Goal: Navigation & Orientation: Find specific page/section

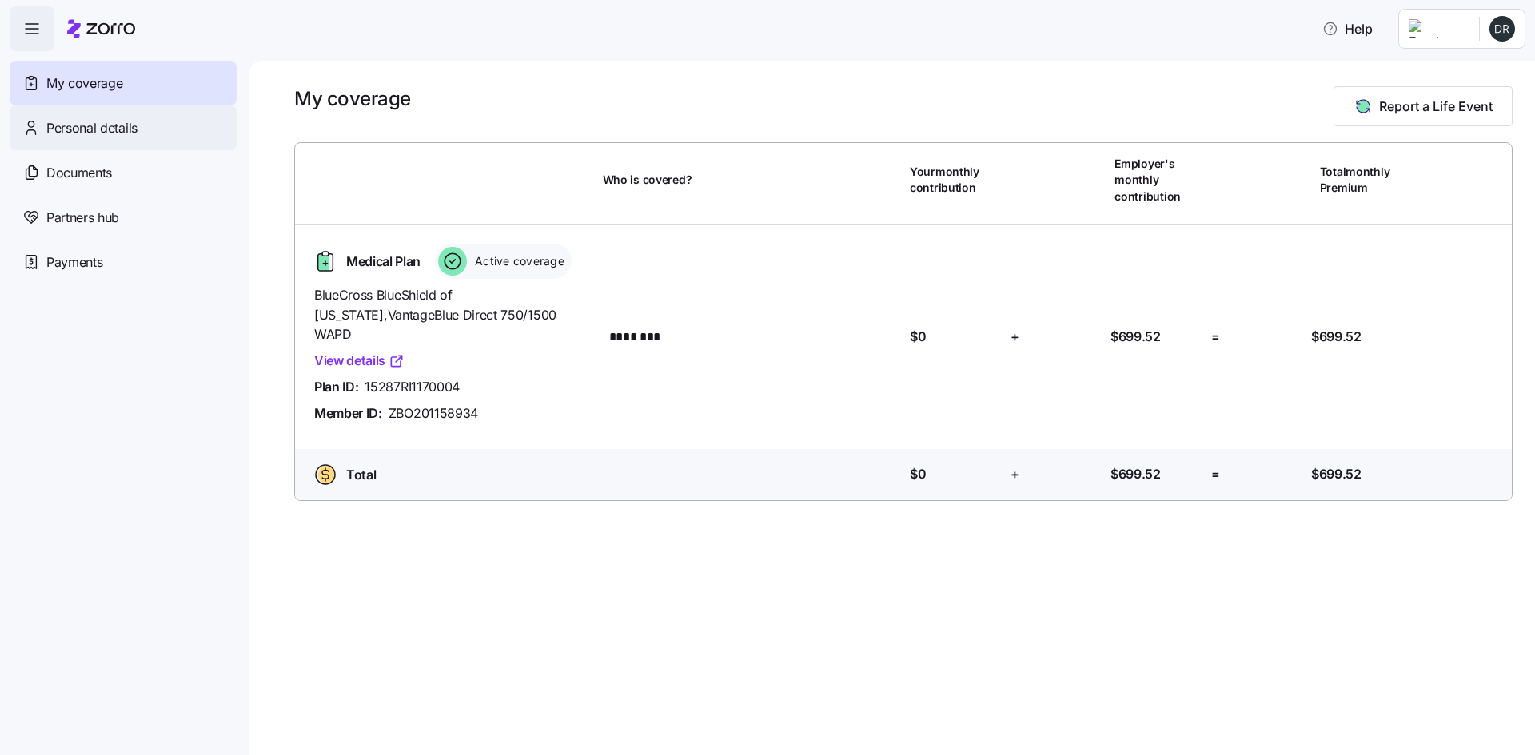
click at [68, 133] on span "Personal details" at bounding box center [91, 128] width 91 height 20
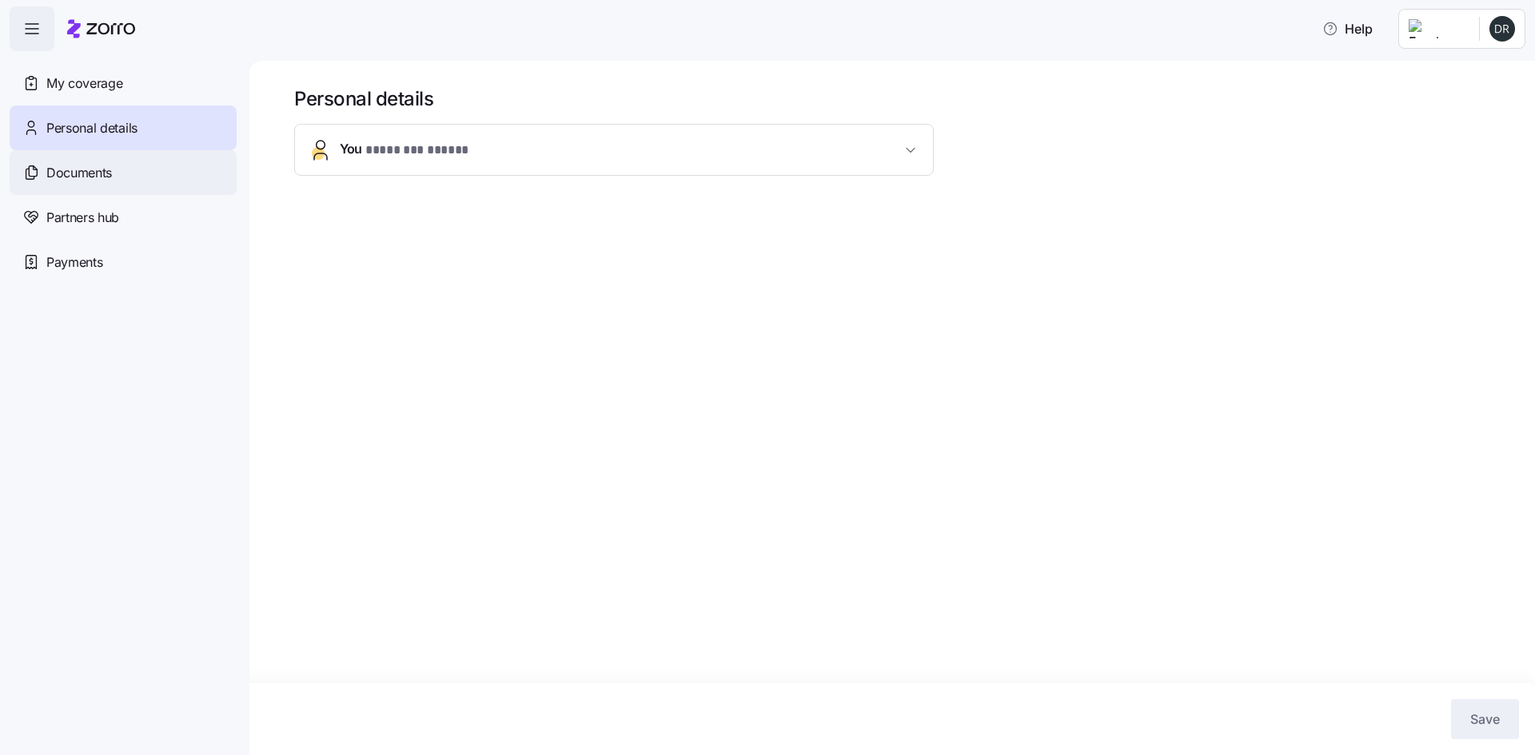
click at [71, 161] on div "Documents" at bounding box center [123, 172] width 227 height 45
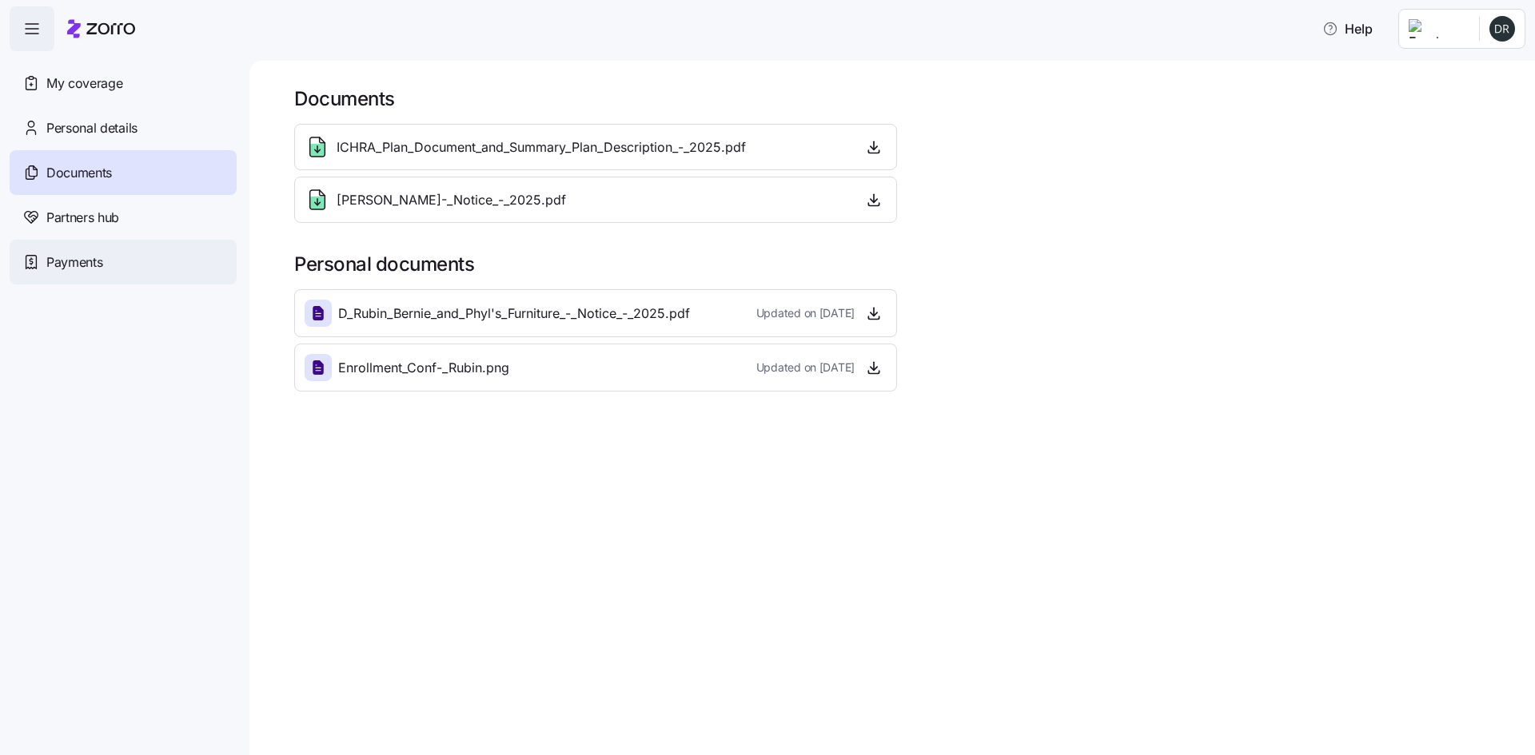
click at [74, 258] on span "Payments" at bounding box center [74, 263] width 56 height 20
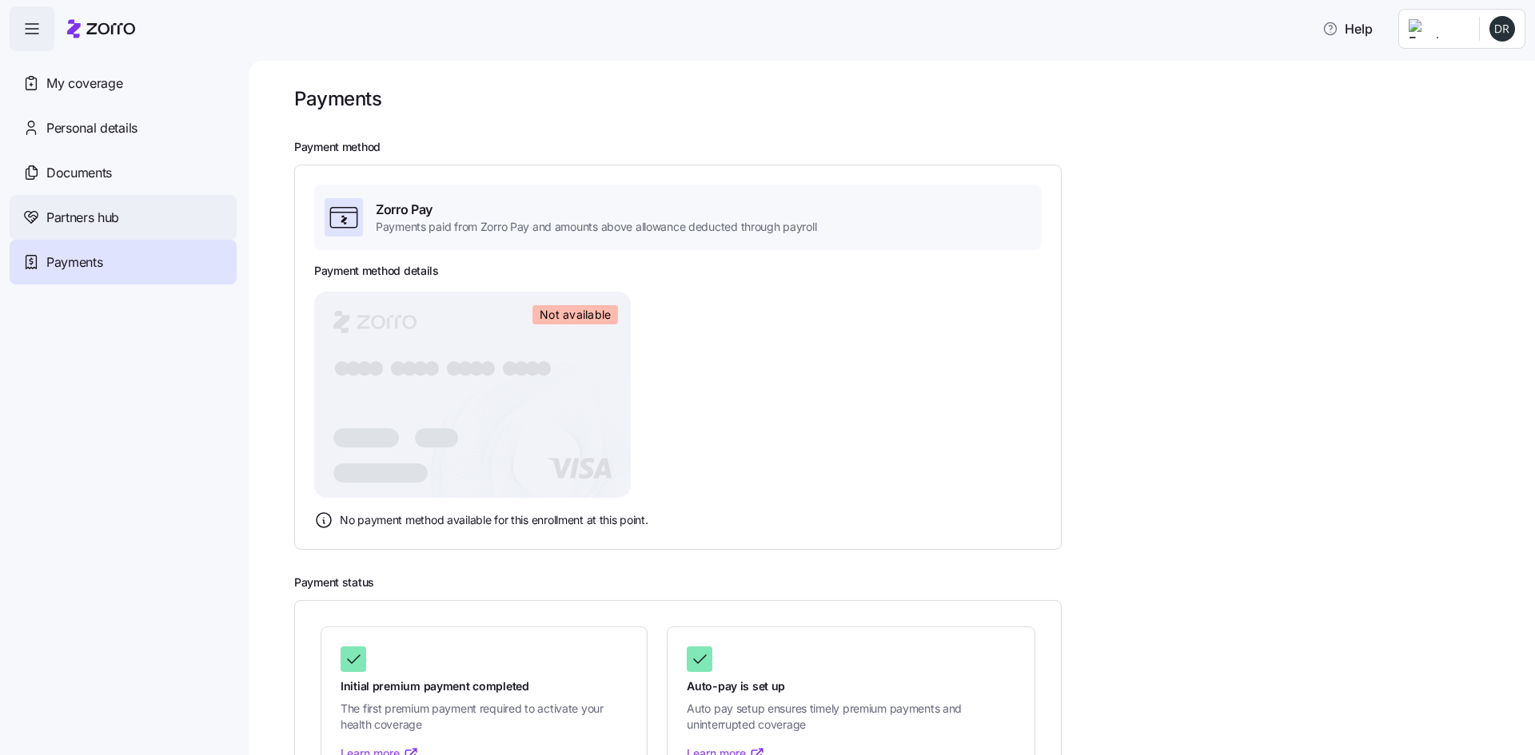
click at [86, 224] on span "Partners hub" at bounding box center [82, 218] width 73 height 20
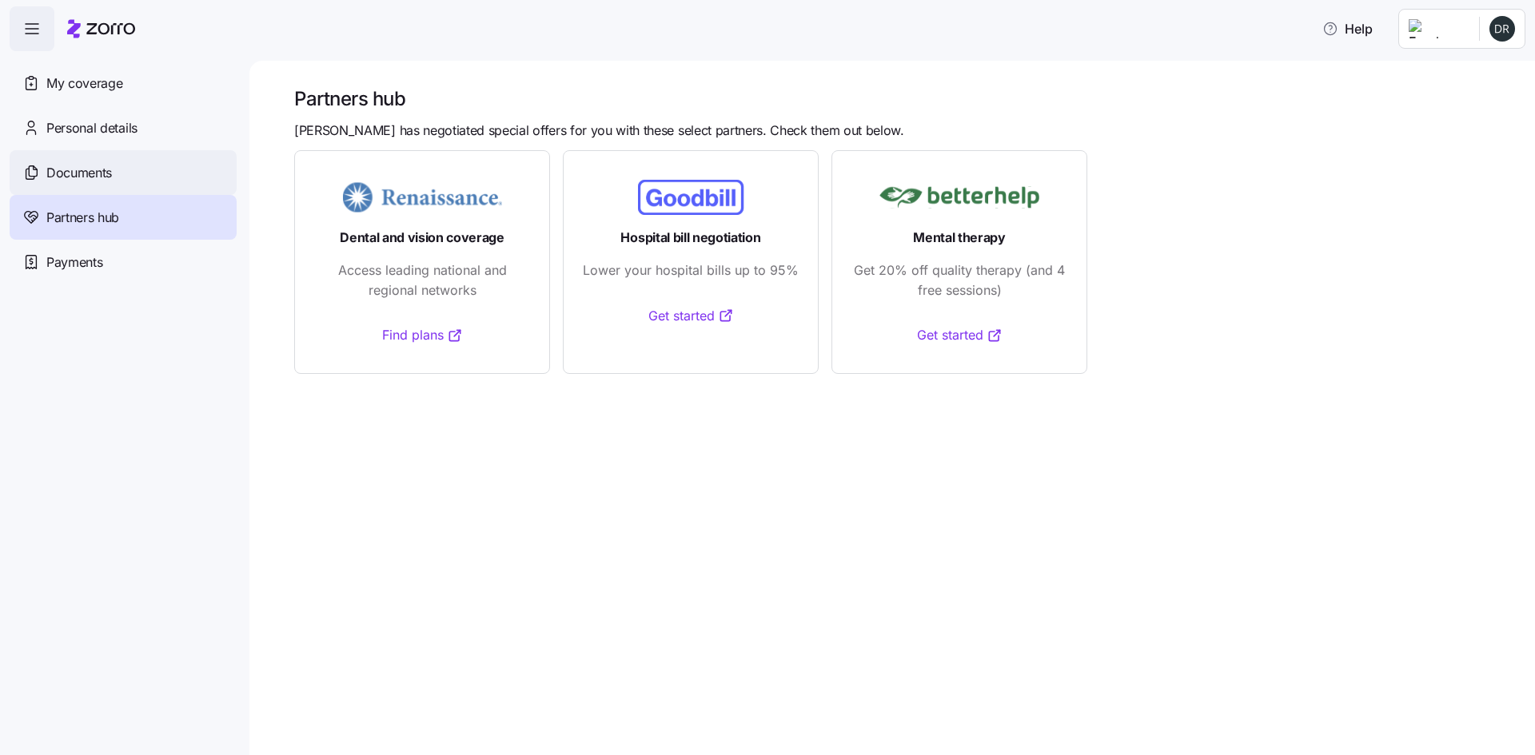
click at [93, 176] on span "Documents" at bounding box center [79, 173] width 66 height 20
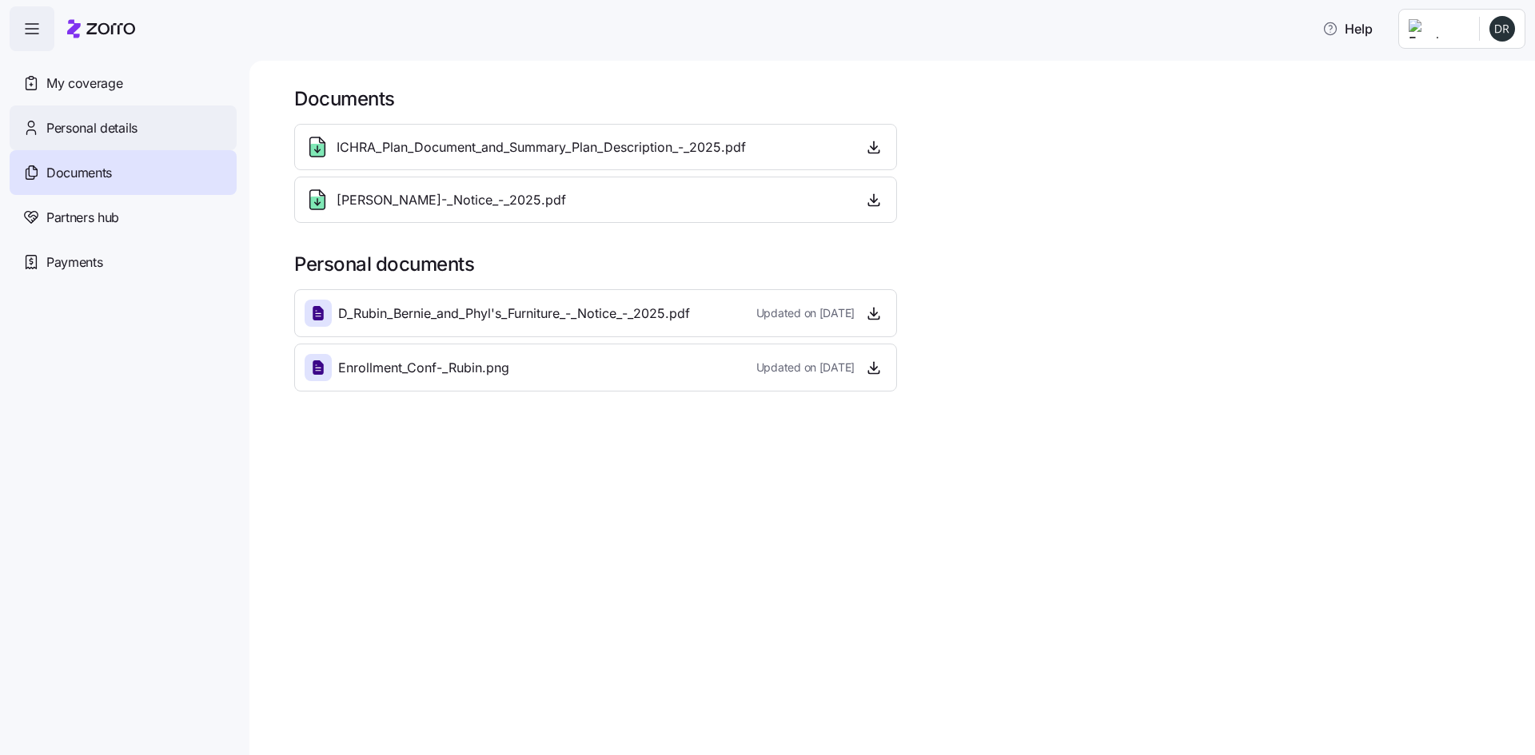
click at [86, 130] on span "Personal details" at bounding box center [91, 128] width 91 height 20
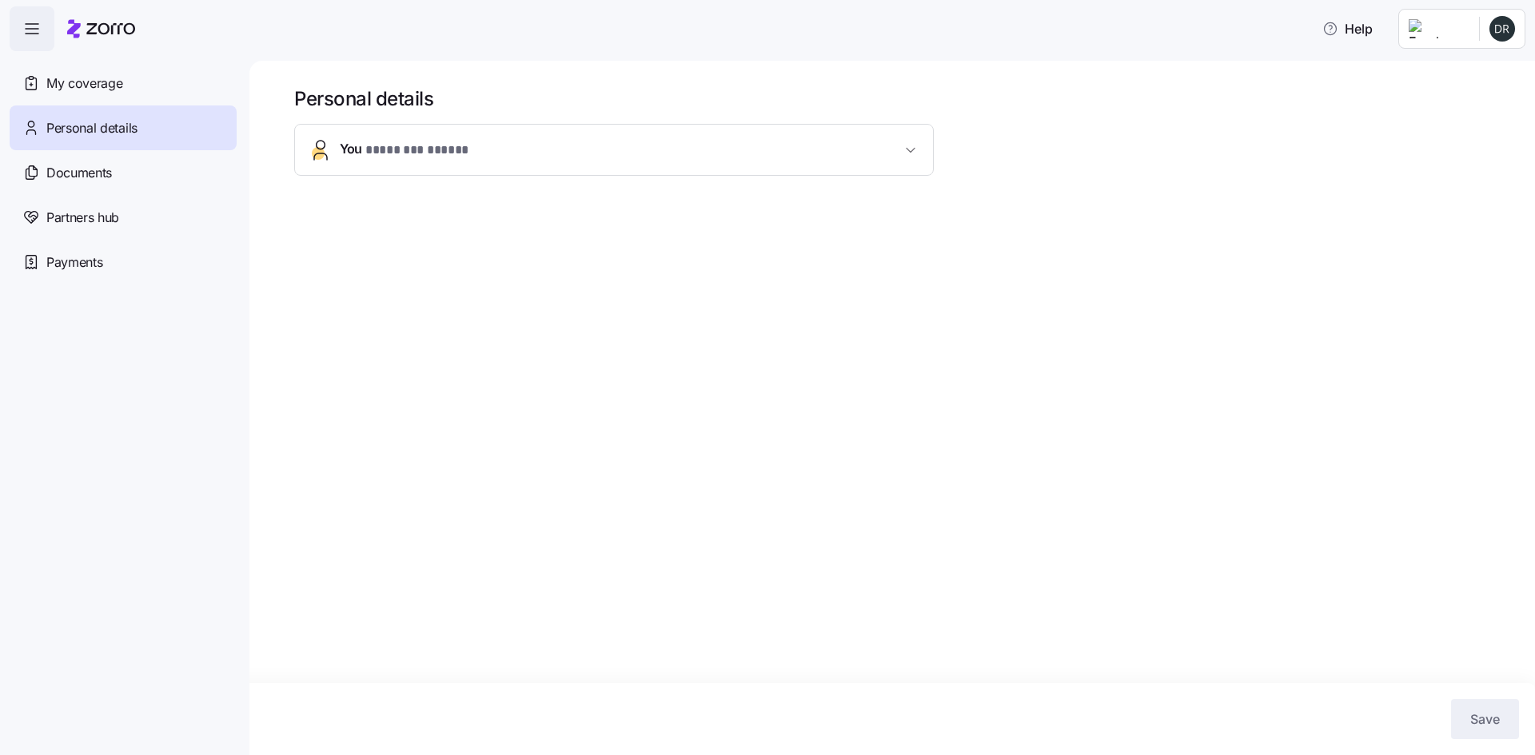
click at [406, 149] on span "* ******** ***** *" at bounding box center [419, 151] width 109 height 20
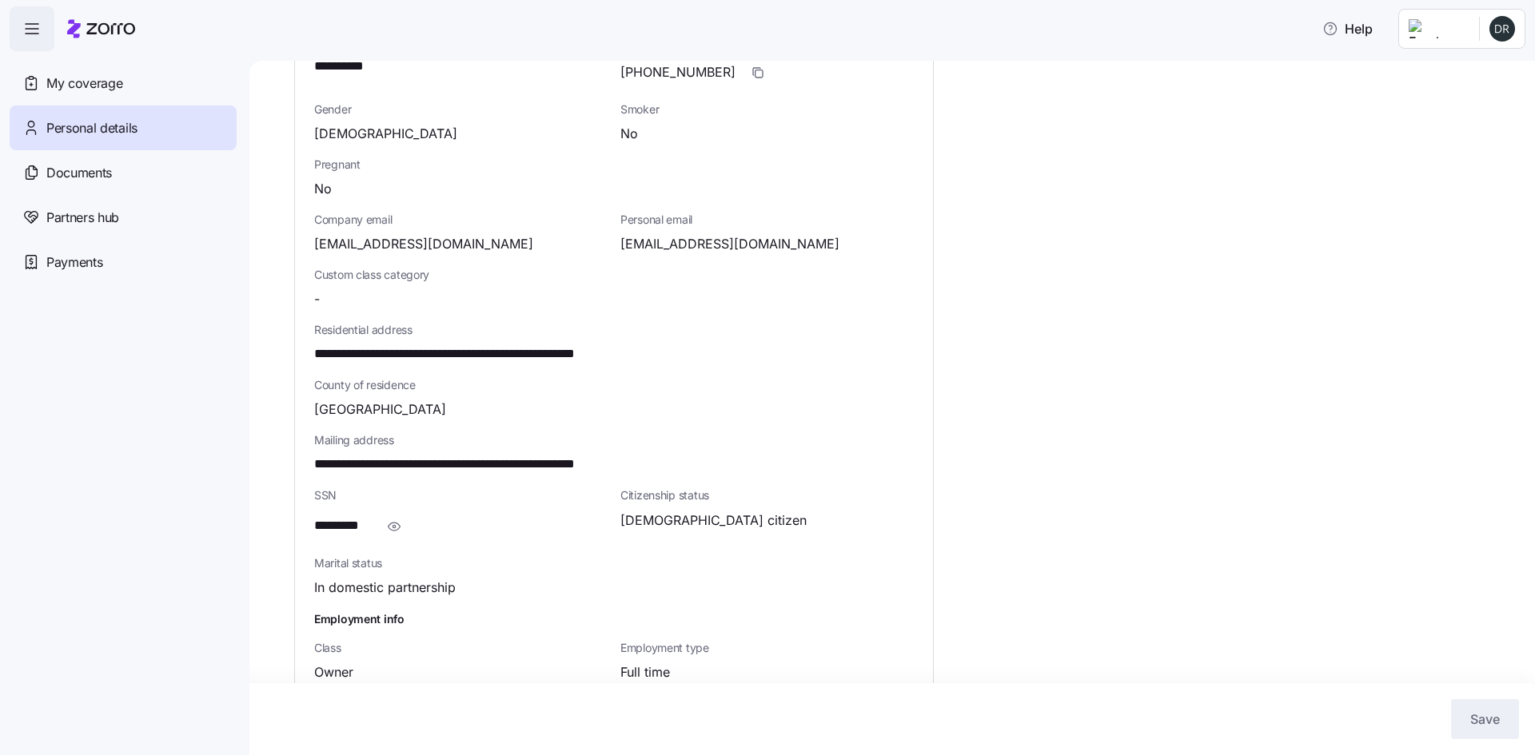
scroll to position [319, 0]
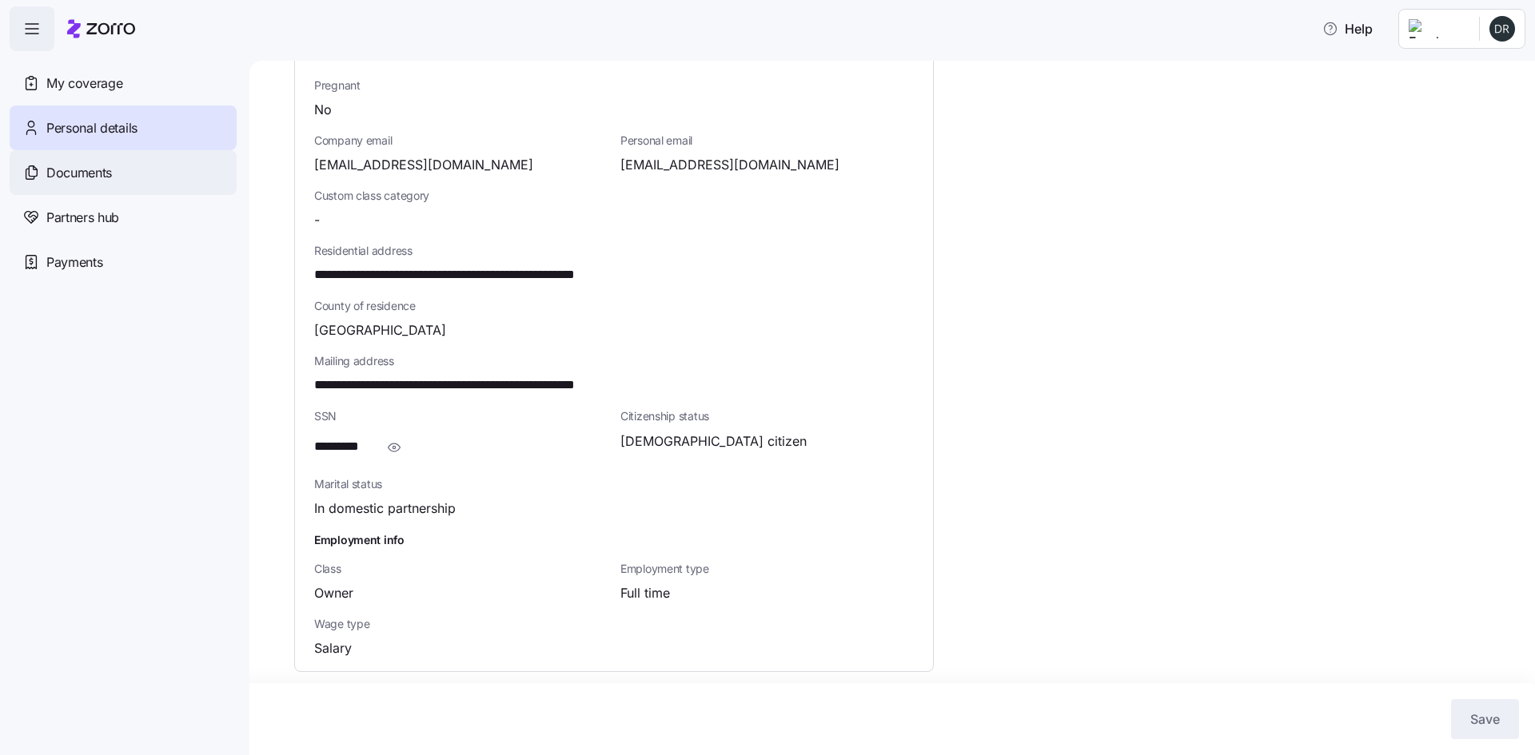
click at [94, 169] on span "Documents" at bounding box center [79, 173] width 66 height 20
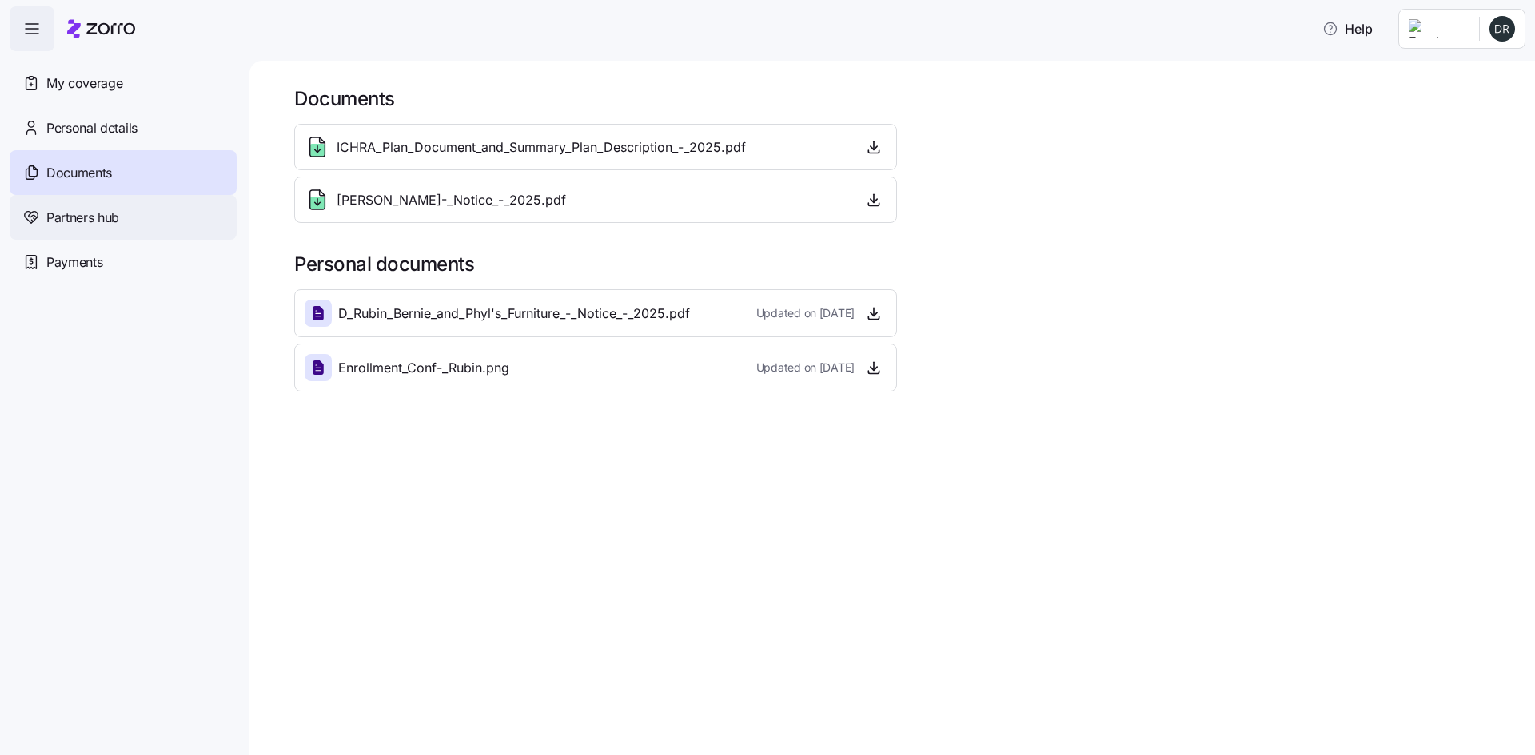
click at [86, 210] on span "Partners hub" at bounding box center [82, 218] width 73 height 20
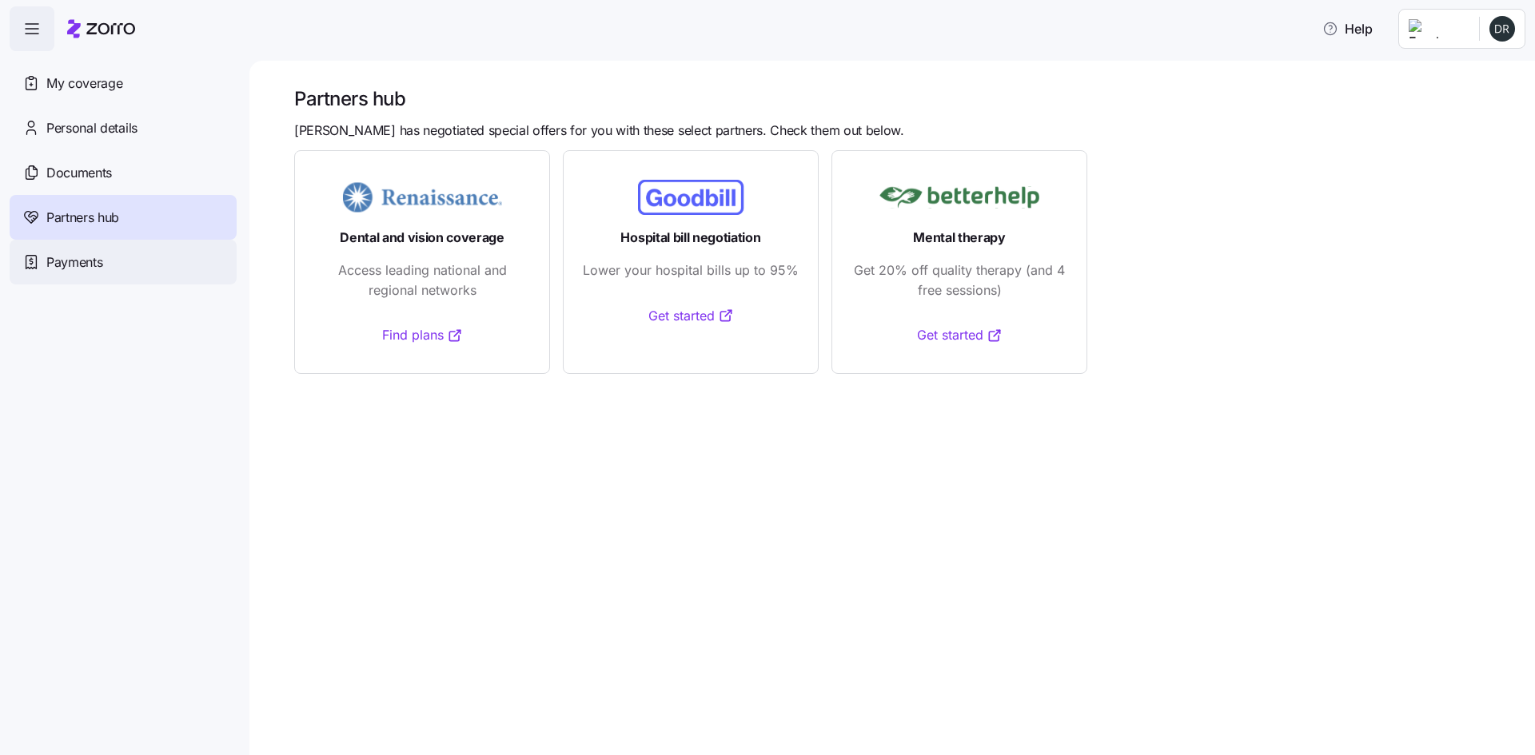
click at [88, 269] on span "Payments" at bounding box center [74, 263] width 56 height 20
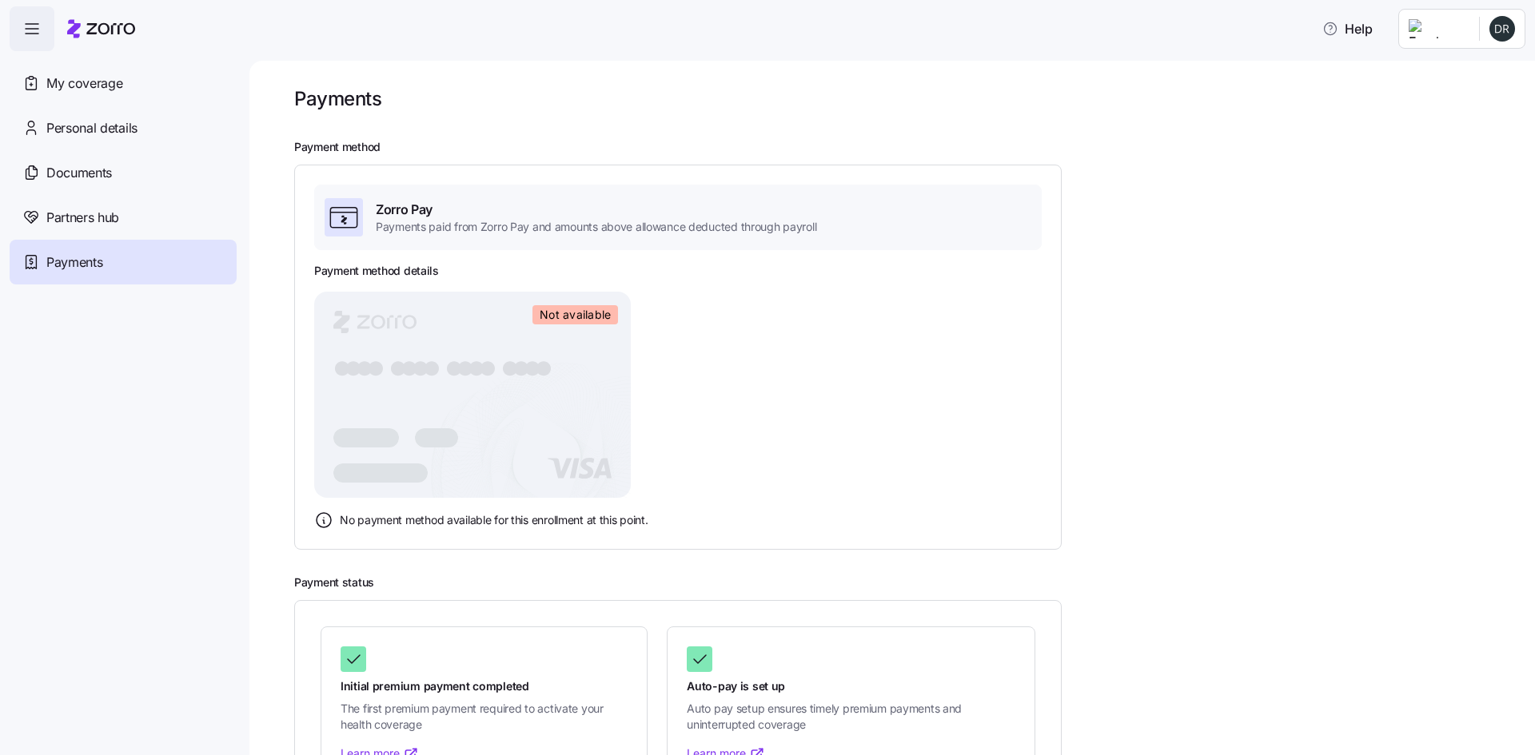
click at [442, 368] on rect at bounding box center [472, 395] width 317 height 206
click at [416, 277] on h3 "Payment method details" at bounding box center [376, 271] width 125 height 16
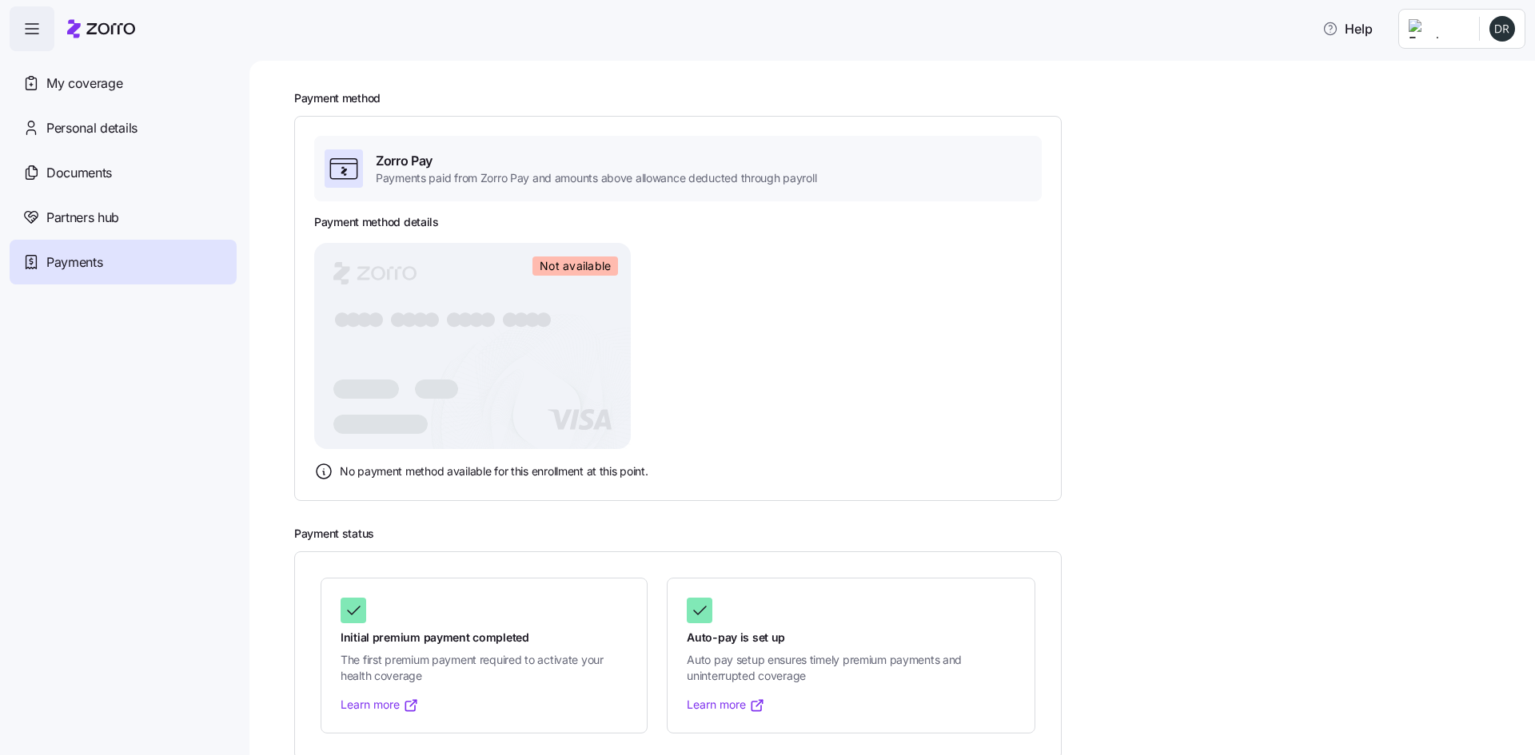
scroll to position [73, 0]
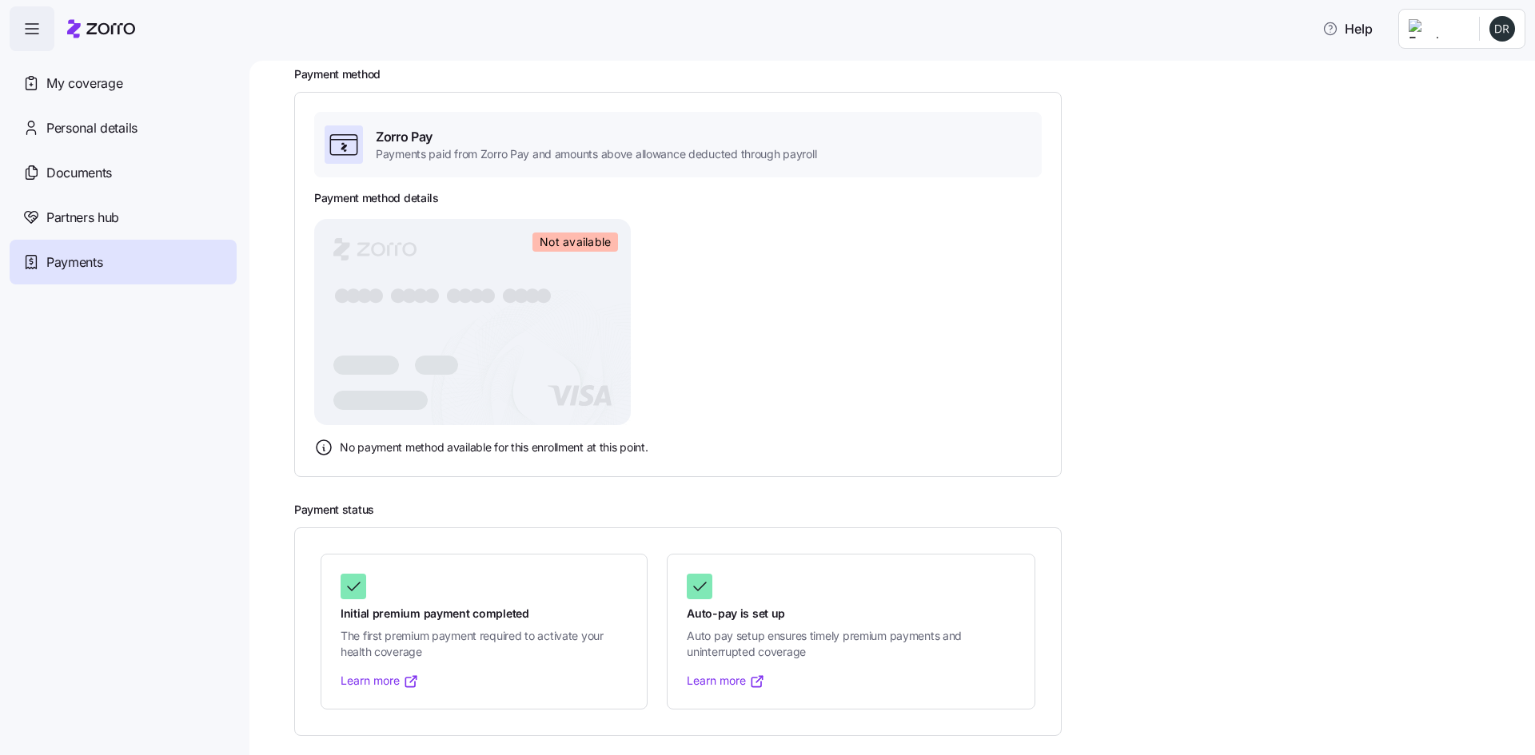
click at [464, 585] on div at bounding box center [483, 587] width 287 height 26
click at [731, 683] on link "Learn more" at bounding box center [726, 681] width 78 height 16
click at [351, 581] on icon at bounding box center [353, 586] width 19 height 19
click at [85, 223] on span "Partners hub" at bounding box center [82, 218] width 73 height 20
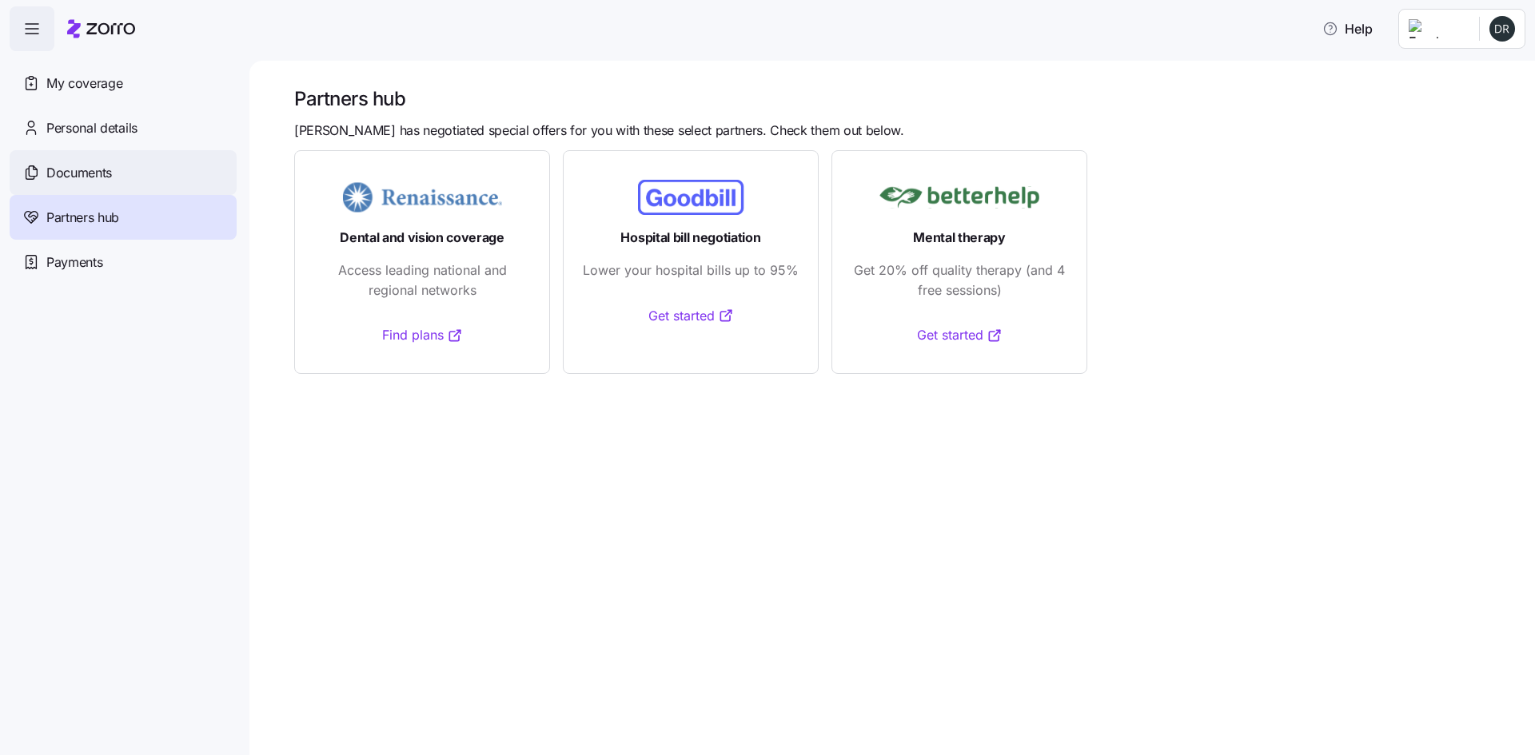
click at [81, 175] on span "Documents" at bounding box center [79, 173] width 66 height 20
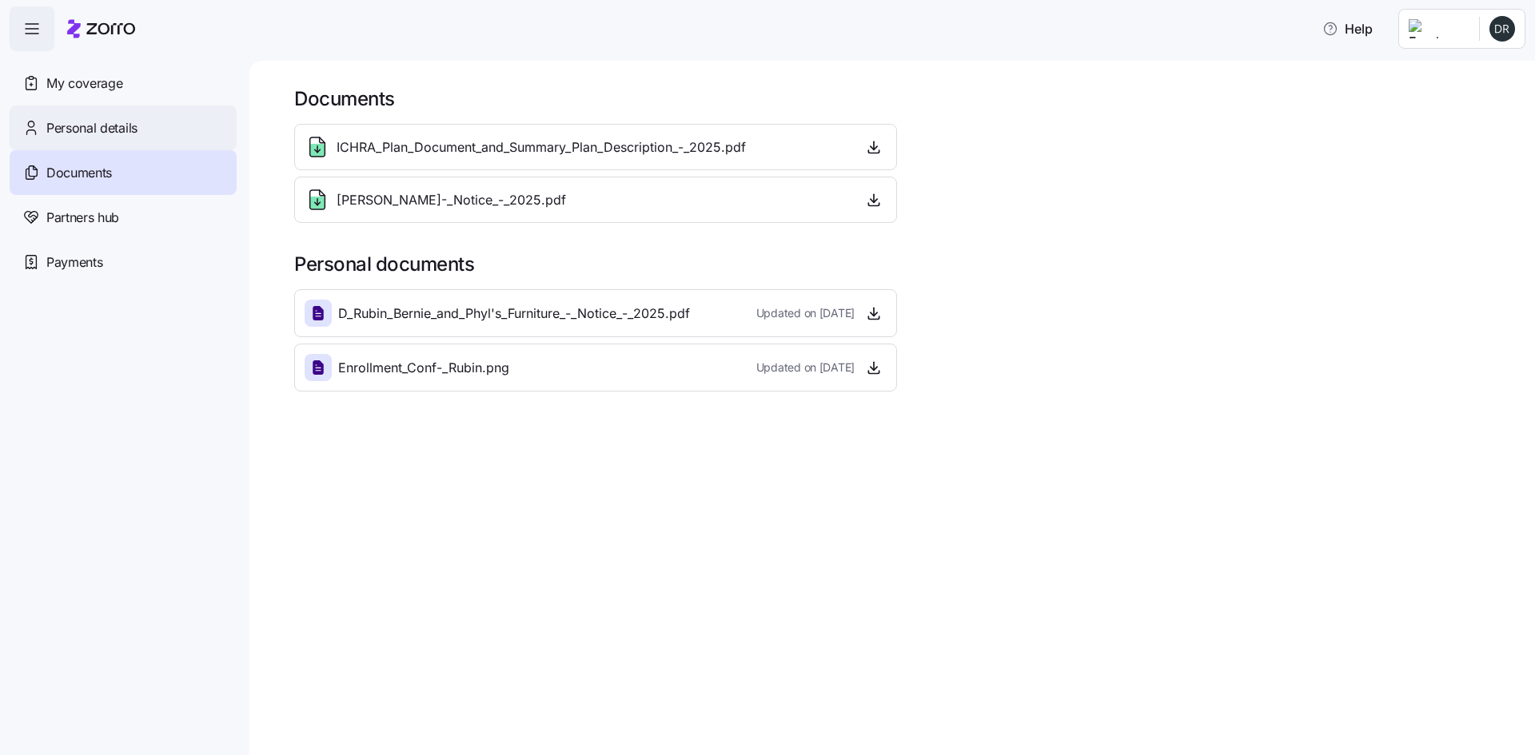
click at [128, 125] on span "Personal details" at bounding box center [91, 128] width 91 height 20
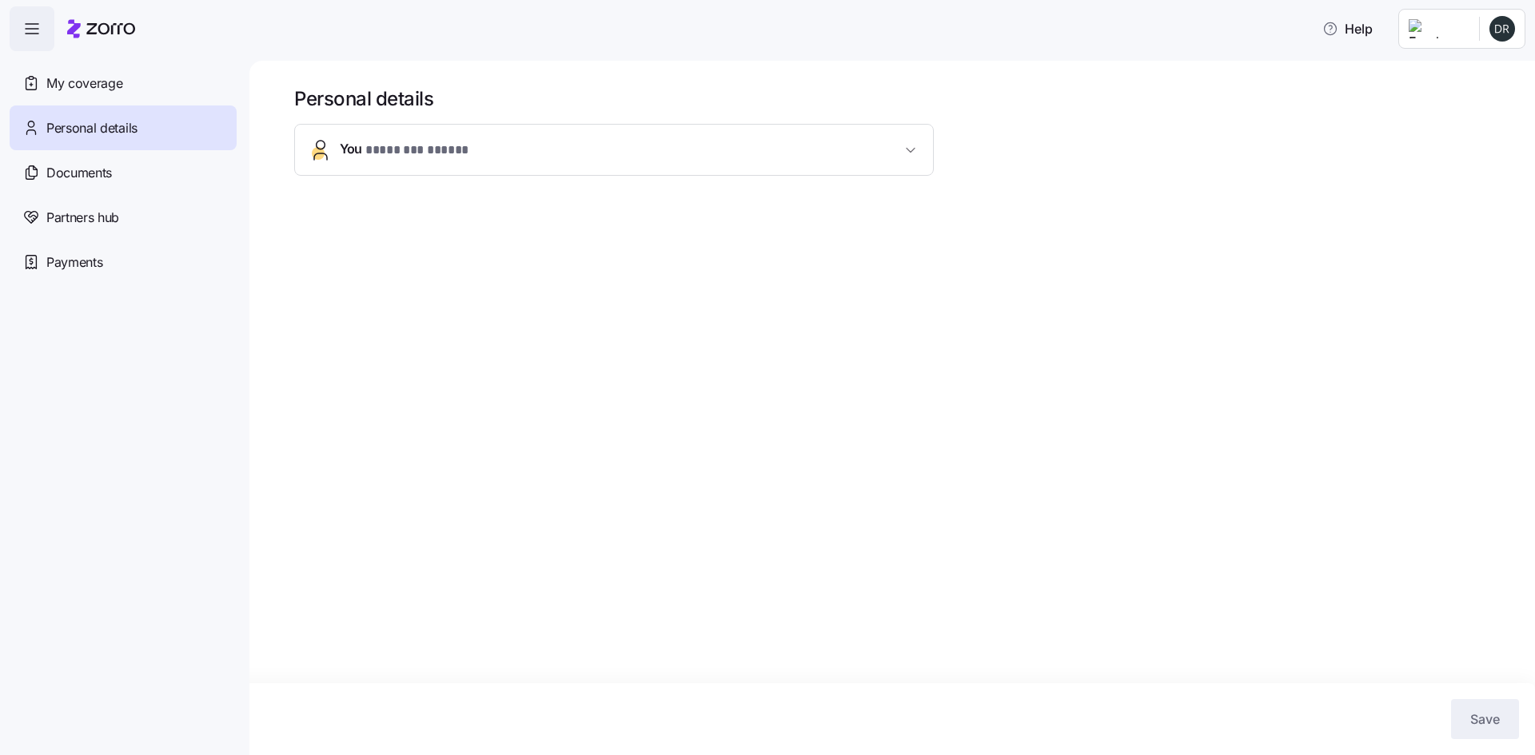
click at [922, 144] on button "You * ******** ***** *" at bounding box center [614, 150] width 638 height 50
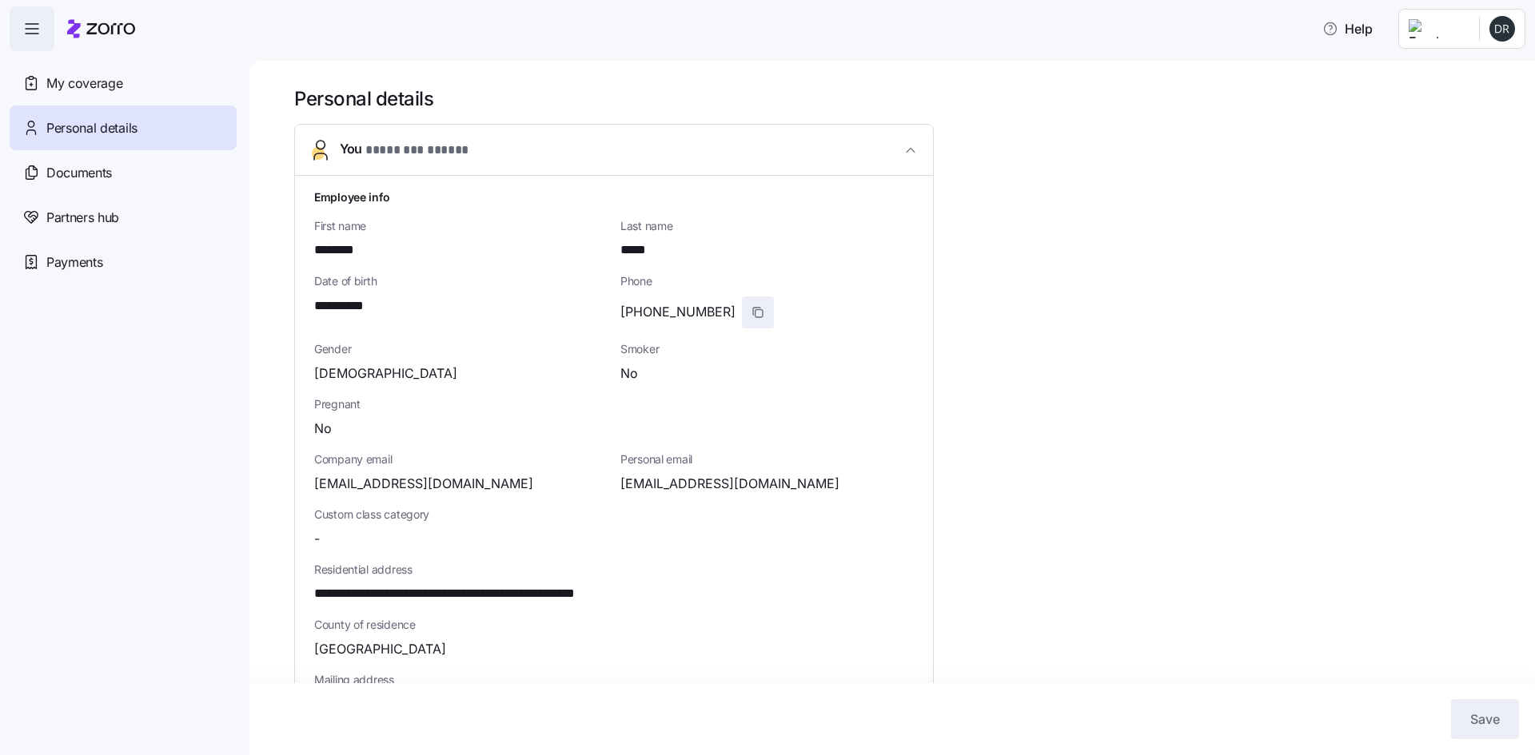
scroll to position [319, 0]
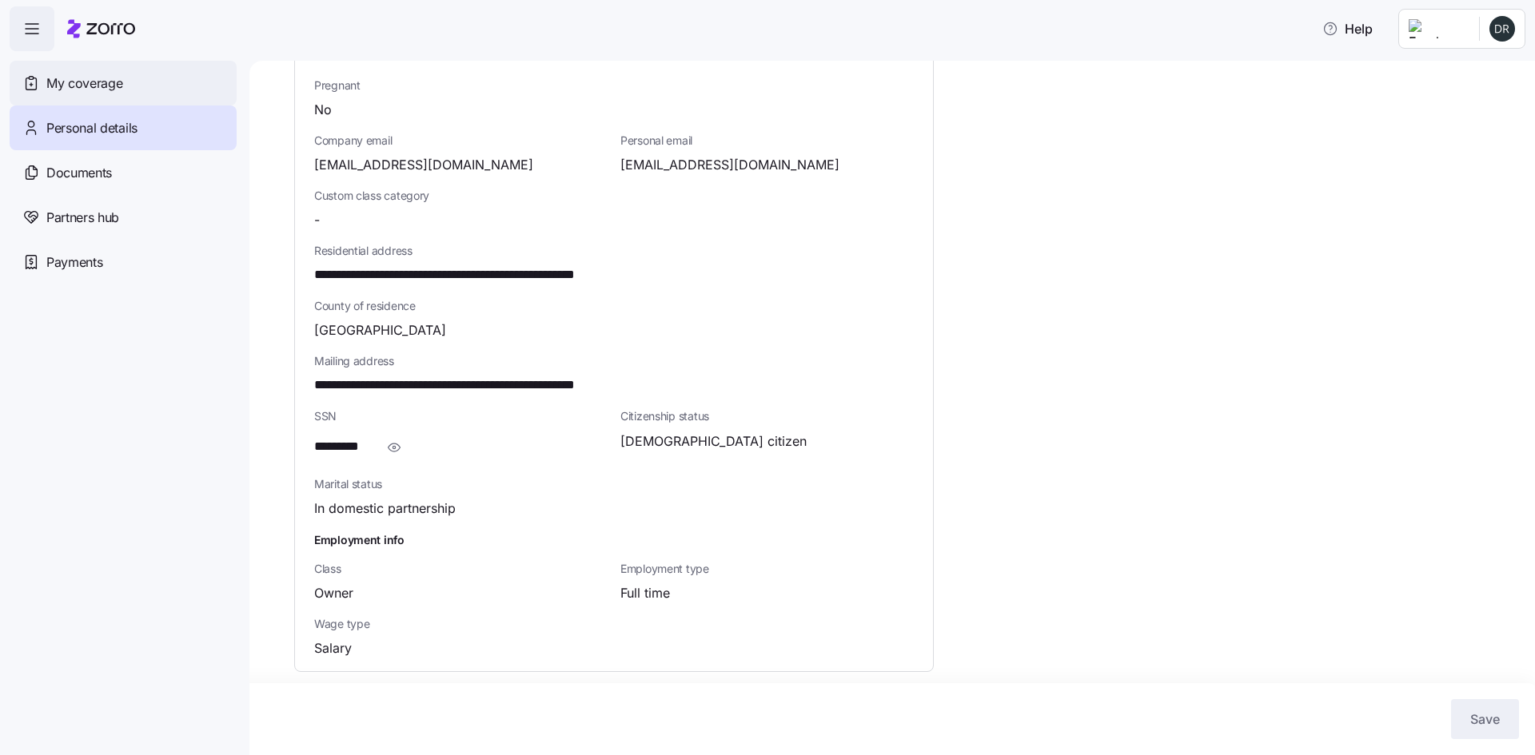
click at [103, 83] on span "My coverage" at bounding box center [84, 84] width 76 height 20
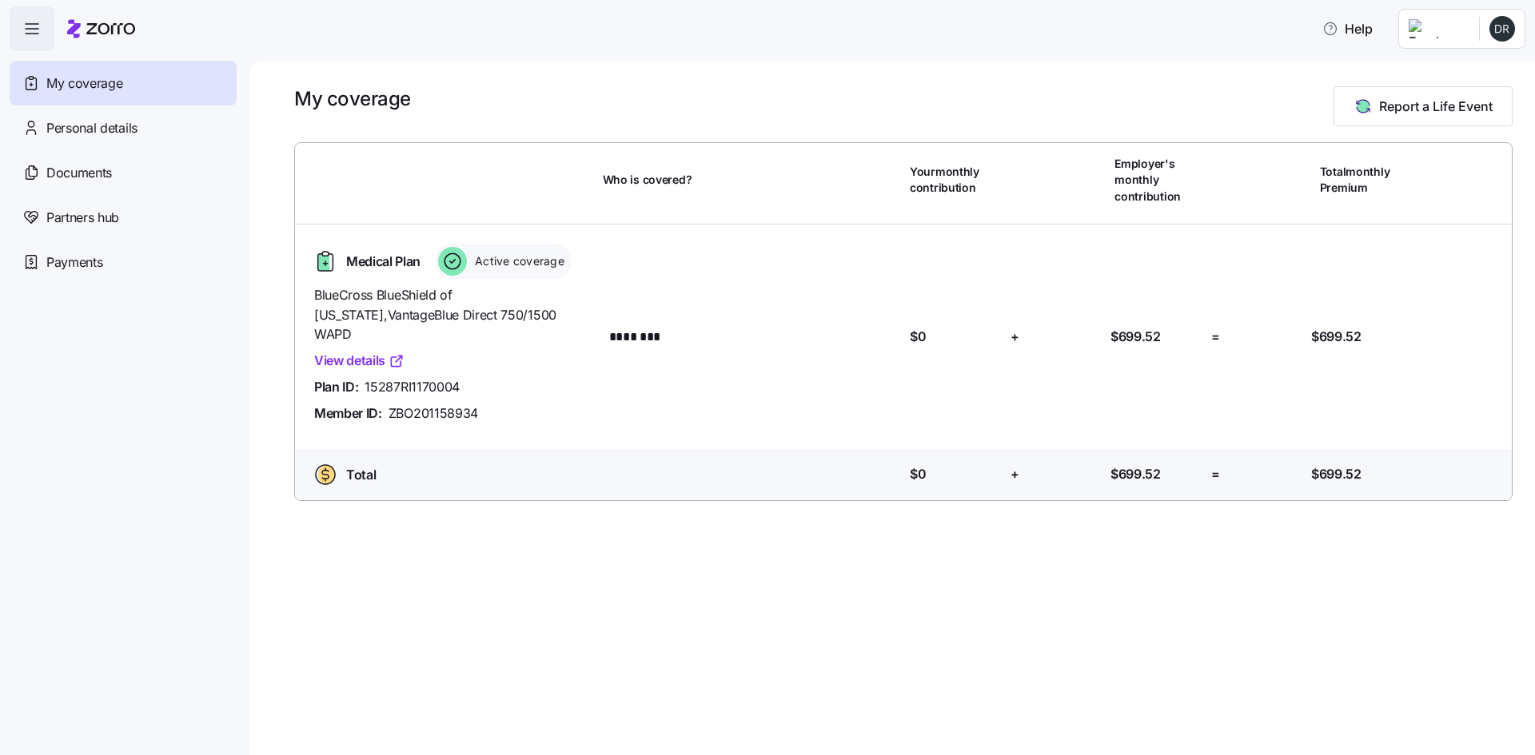
click at [365, 351] on link "View details" at bounding box center [359, 361] width 90 height 20
click at [97, 226] on span "Partners hub" at bounding box center [82, 218] width 73 height 20
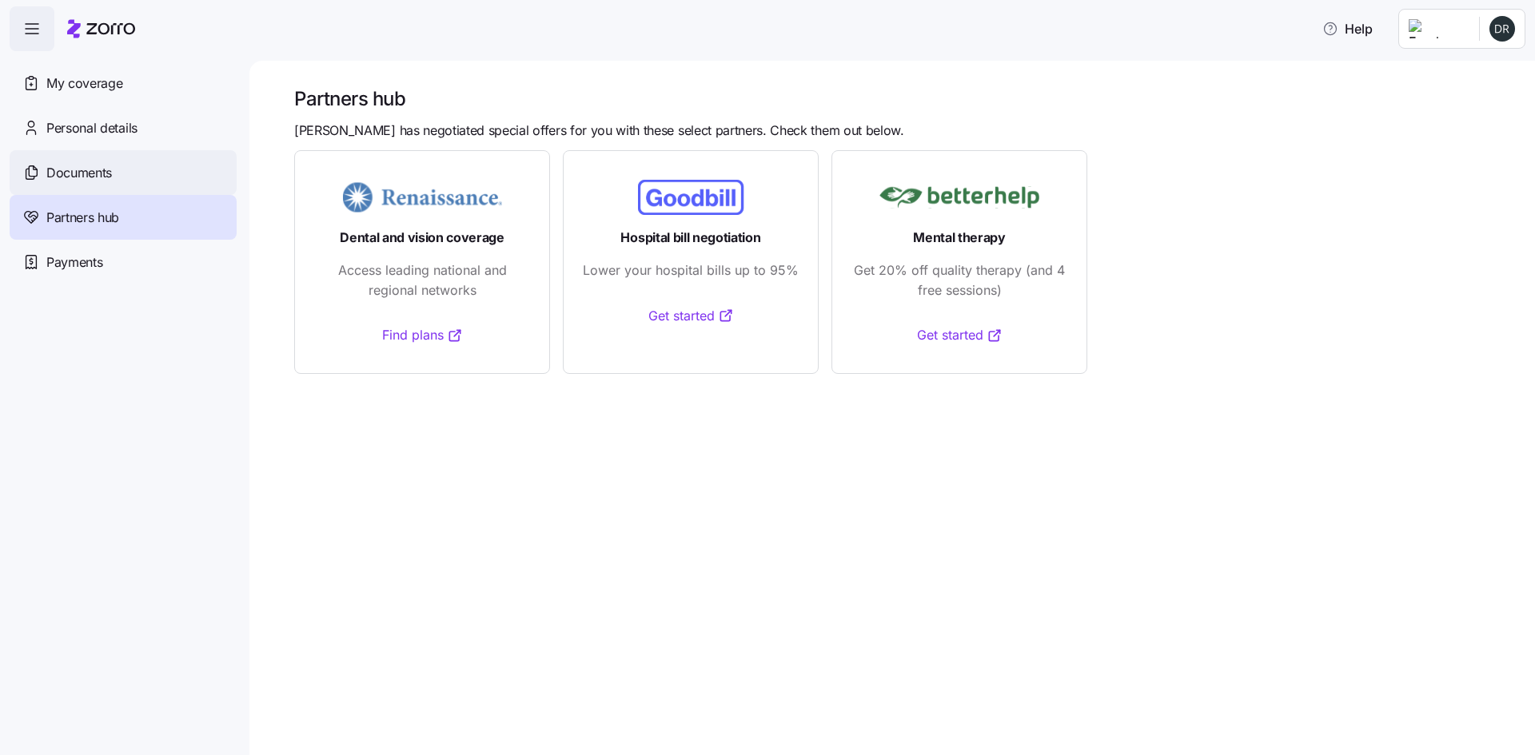
click at [92, 175] on span "Documents" at bounding box center [79, 173] width 66 height 20
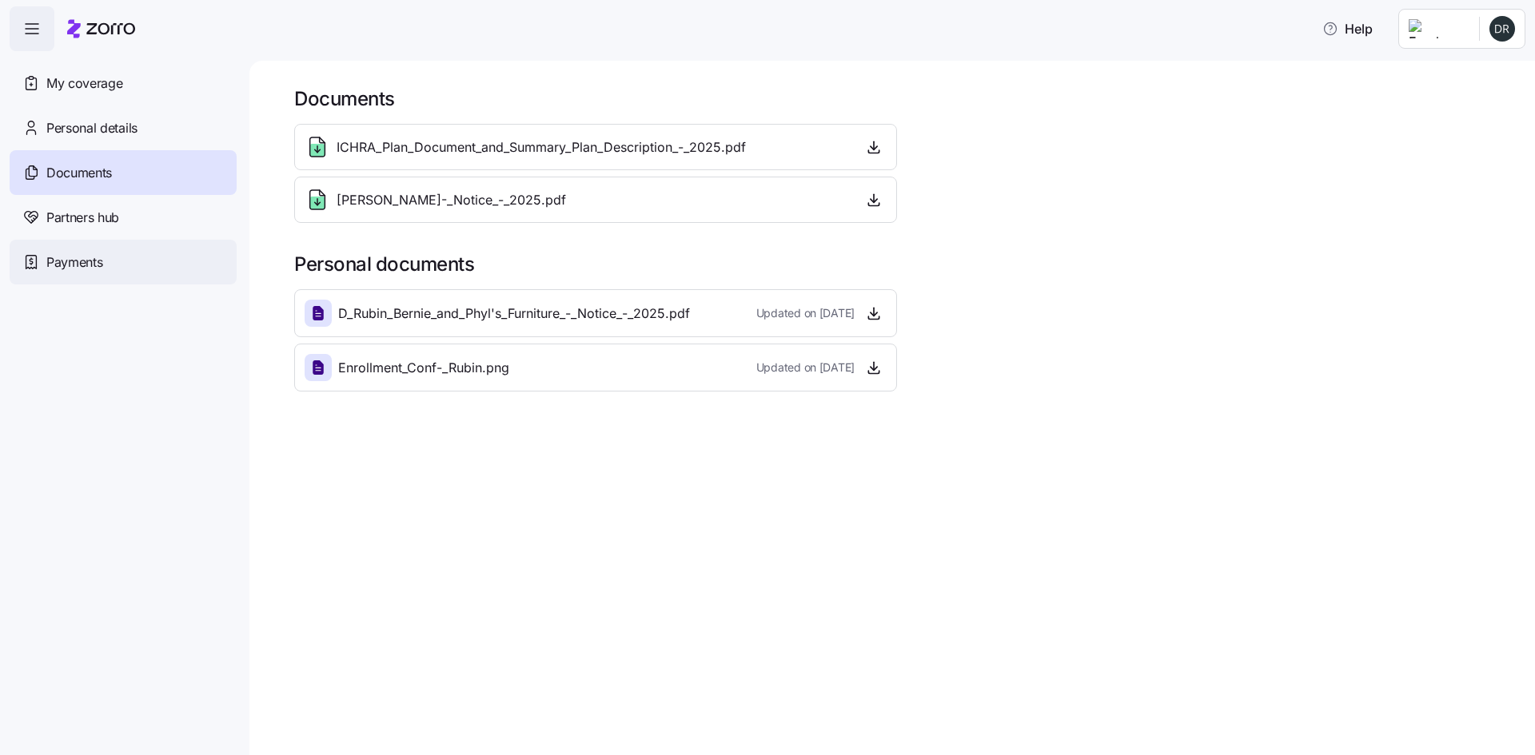
click at [82, 272] on span "Payments" at bounding box center [74, 263] width 56 height 20
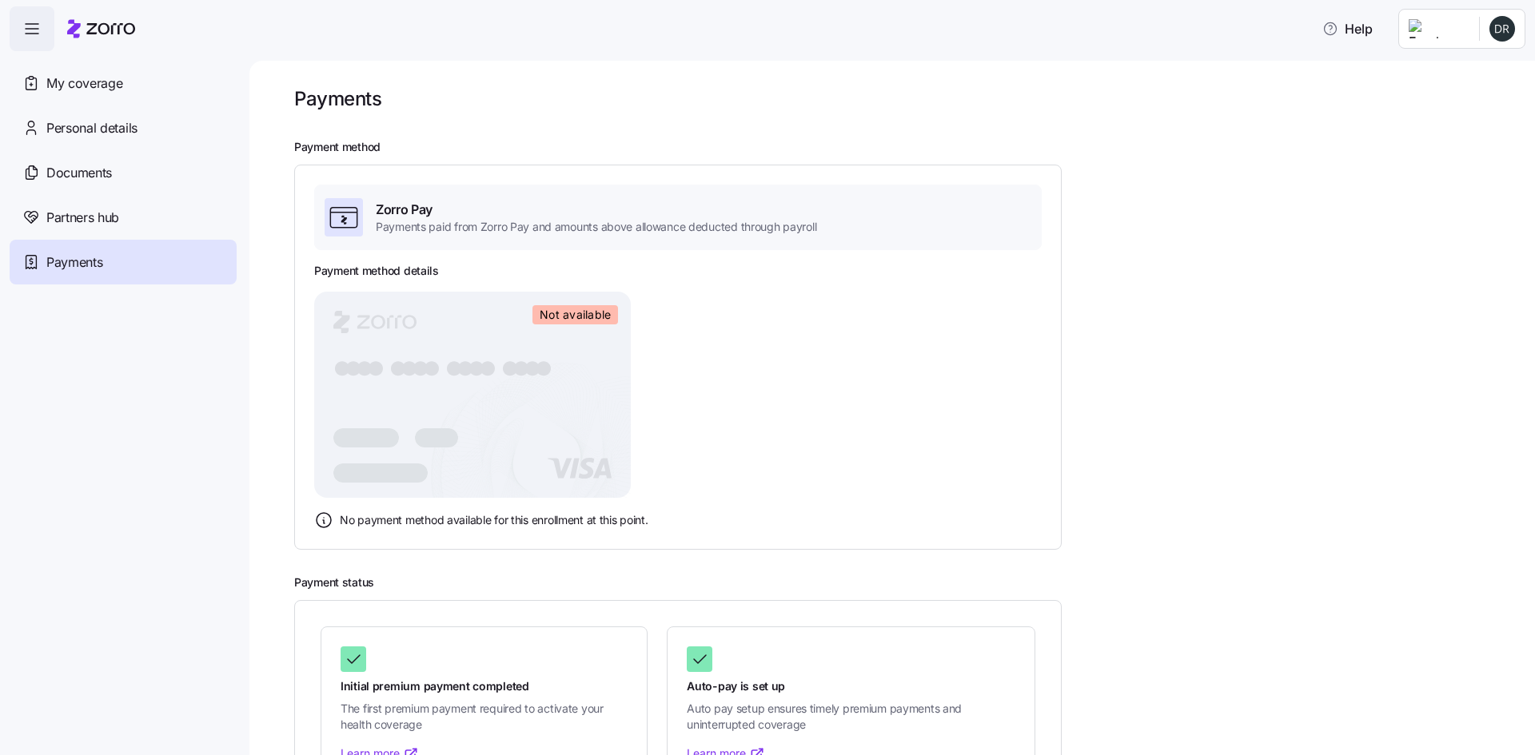
scroll to position [73, 0]
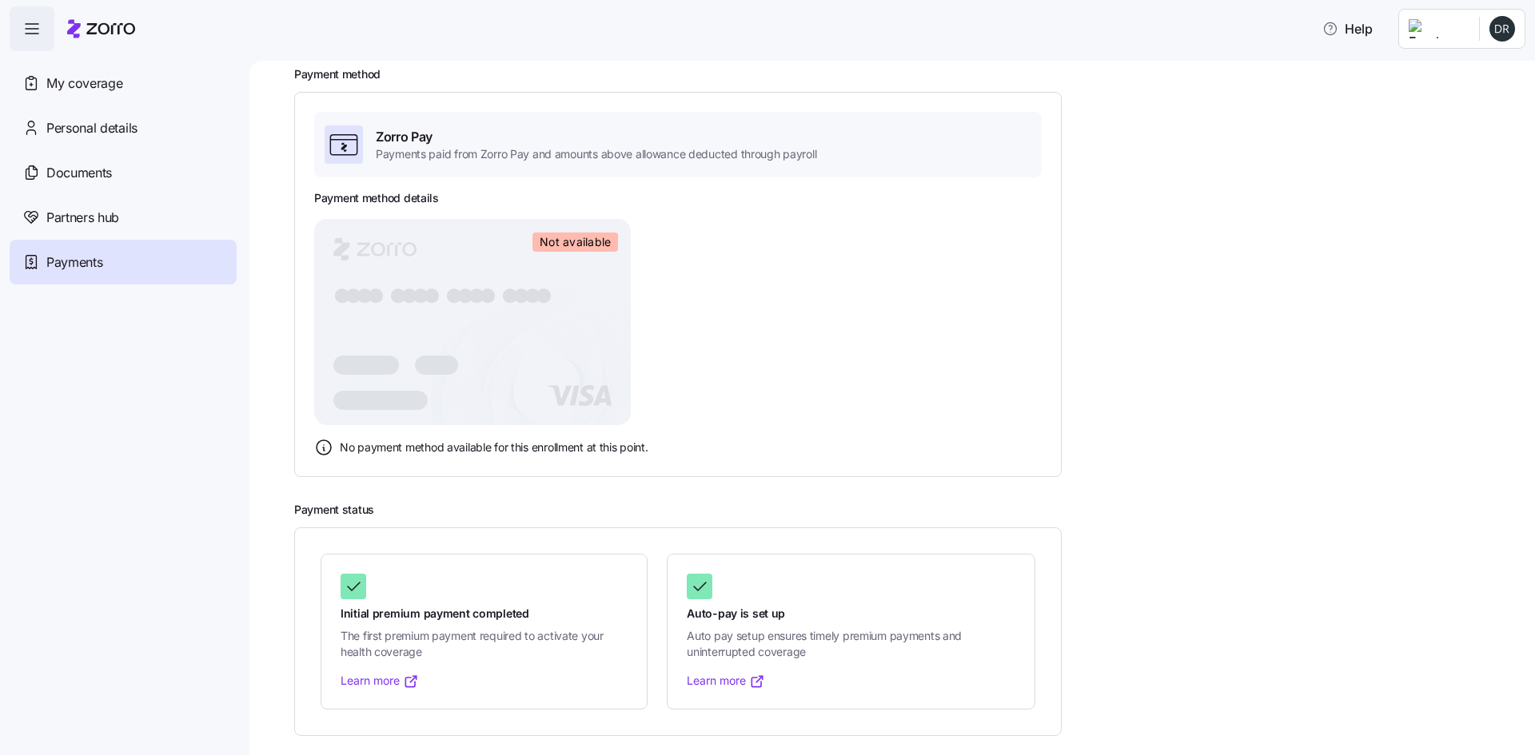
click at [327, 446] on icon at bounding box center [323, 447] width 19 height 19
click at [452, 127] on span "Zorro Pay" at bounding box center [596, 137] width 440 height 20
click at [587, 332] on rect at bounding box center [472, 322] width 317 height 206
click at [569, 229] on rect at bounding box center [472, 322] width 317 height 206
click at [571, 241] on span "Not available" at bounding box center [574, 242] width 71 height 14
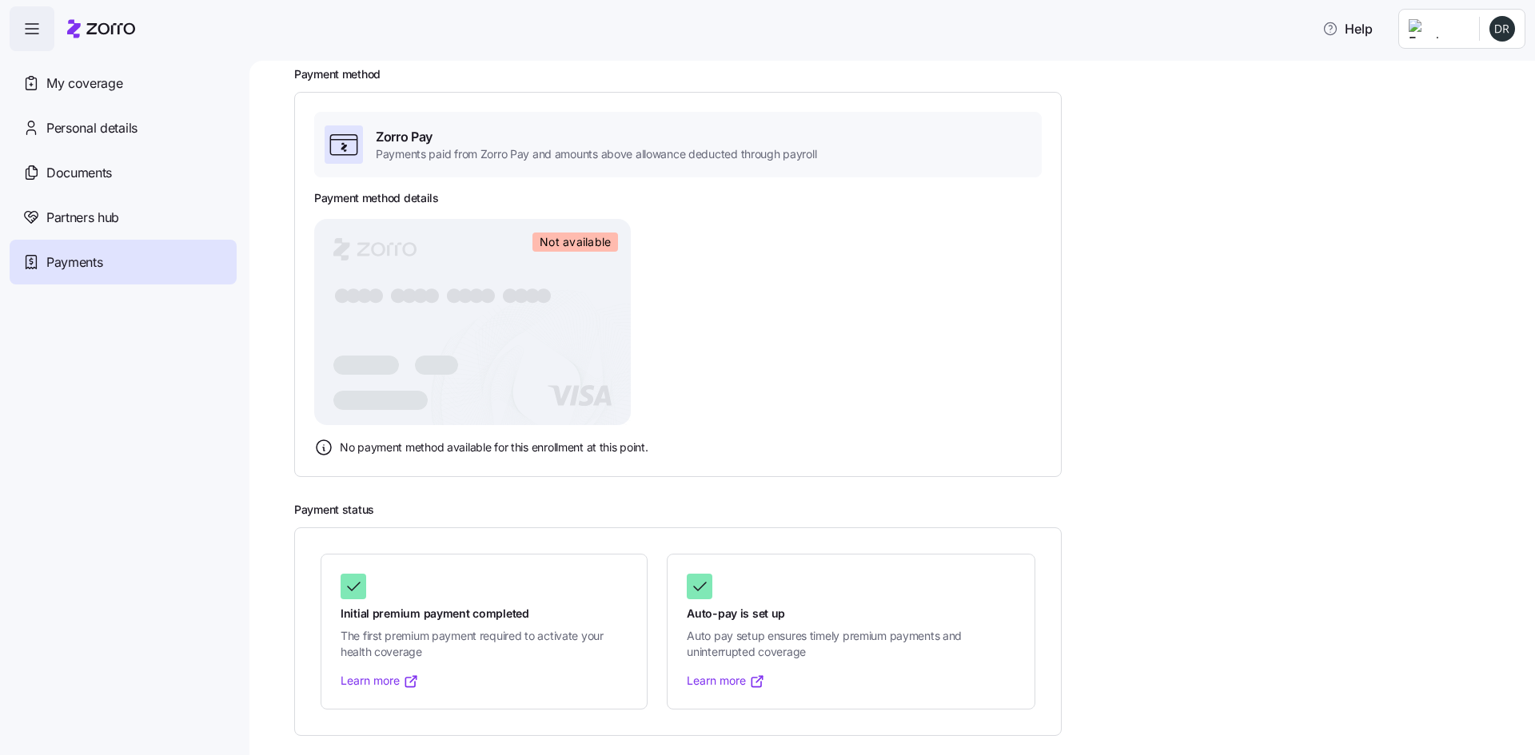
click at [320, 448] on icon at bounding box center [323, 447] width 19 height 19
click at [739, 679] on link "Learn more" at bounding box center [726, 681] width 78 height 16
click at [143, 215] on div "Partners hub" at bounding box center [123, 217] width 227 height 45
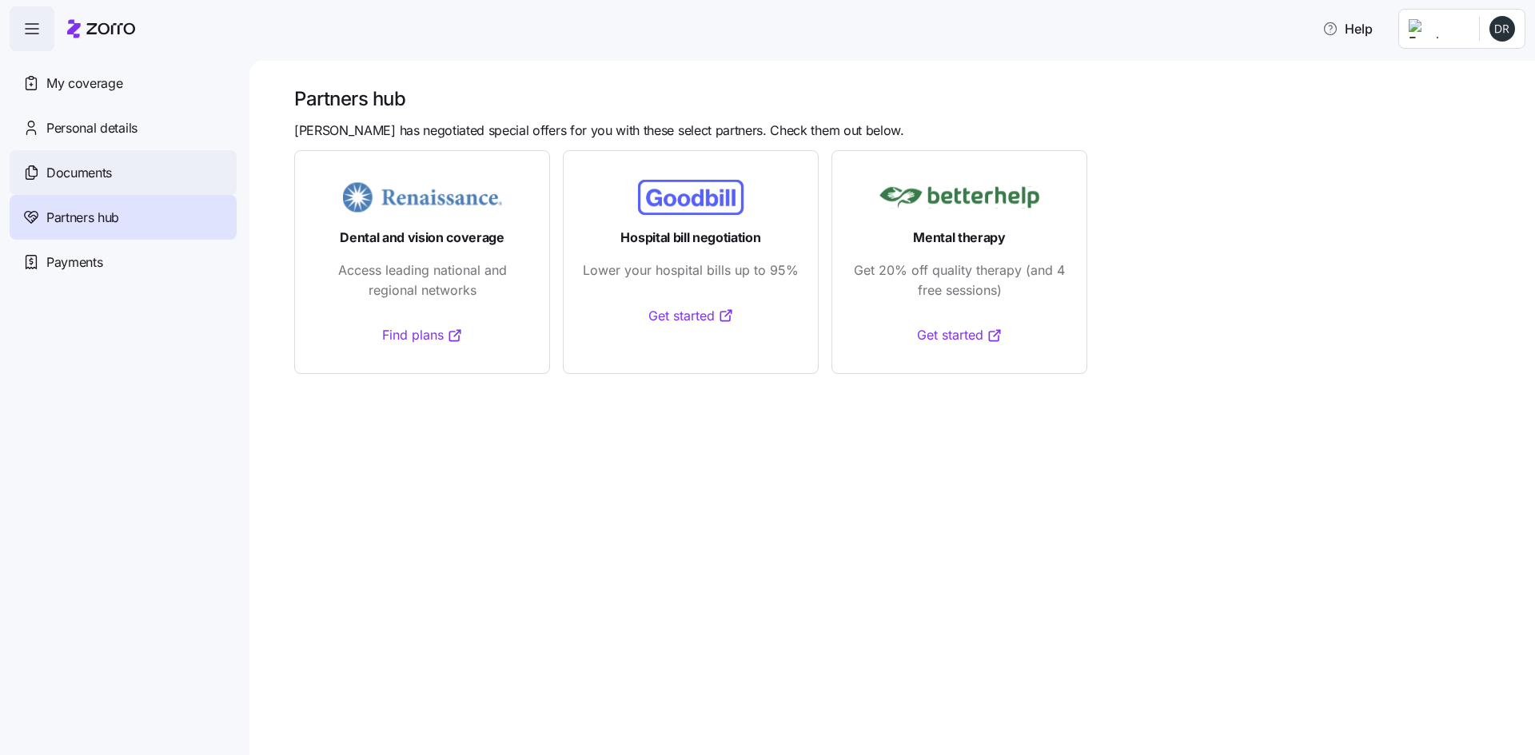
click at [107, 174] on span "Documents" at bounding box center [79, 173] width 66 height 20
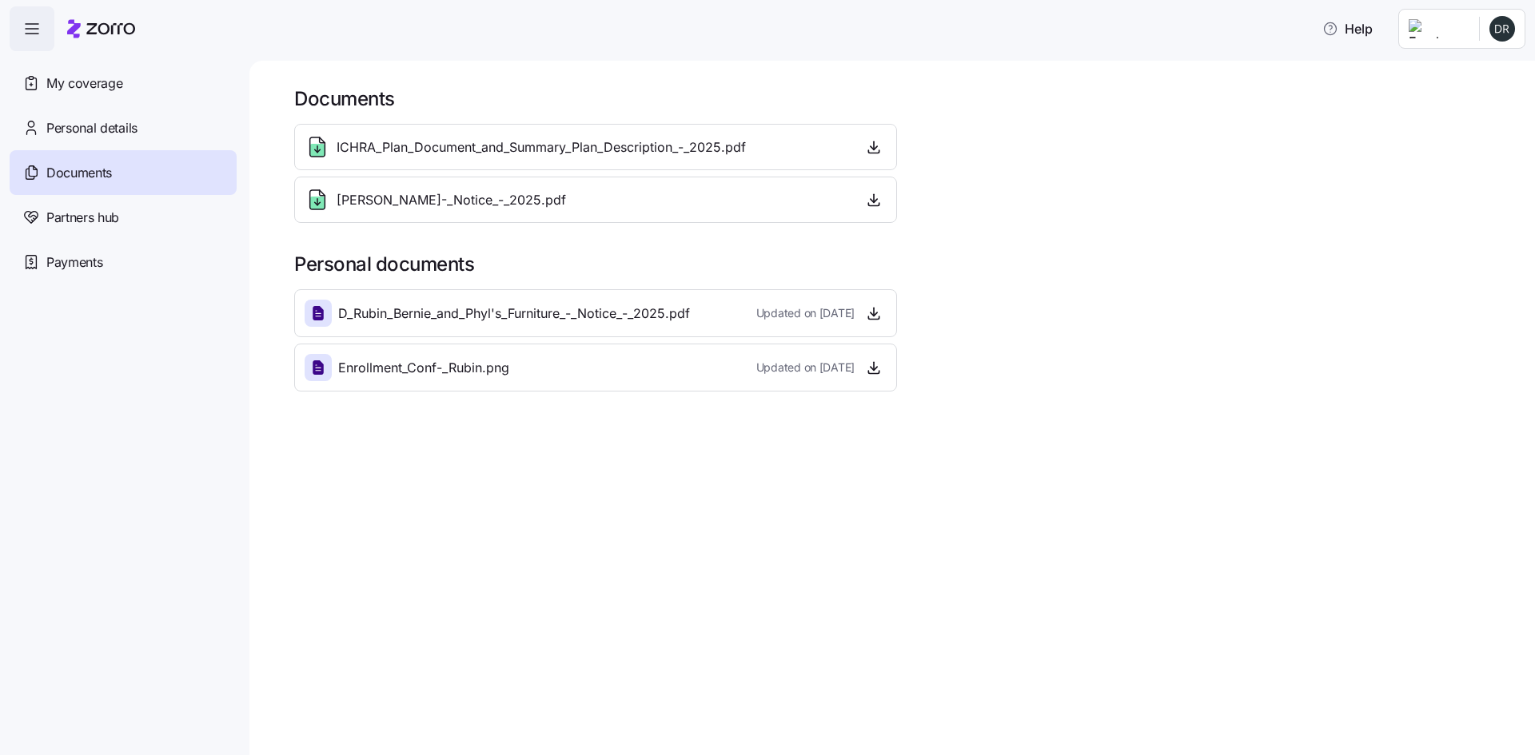
click at [475, 365] on span "Enrollment_Conf-_Rubin.png" at bounding box center [423, 368] width 171 height 20
click at [124, 136] on span "Personal details" at bounding box center [91, 128] width 91 height 20
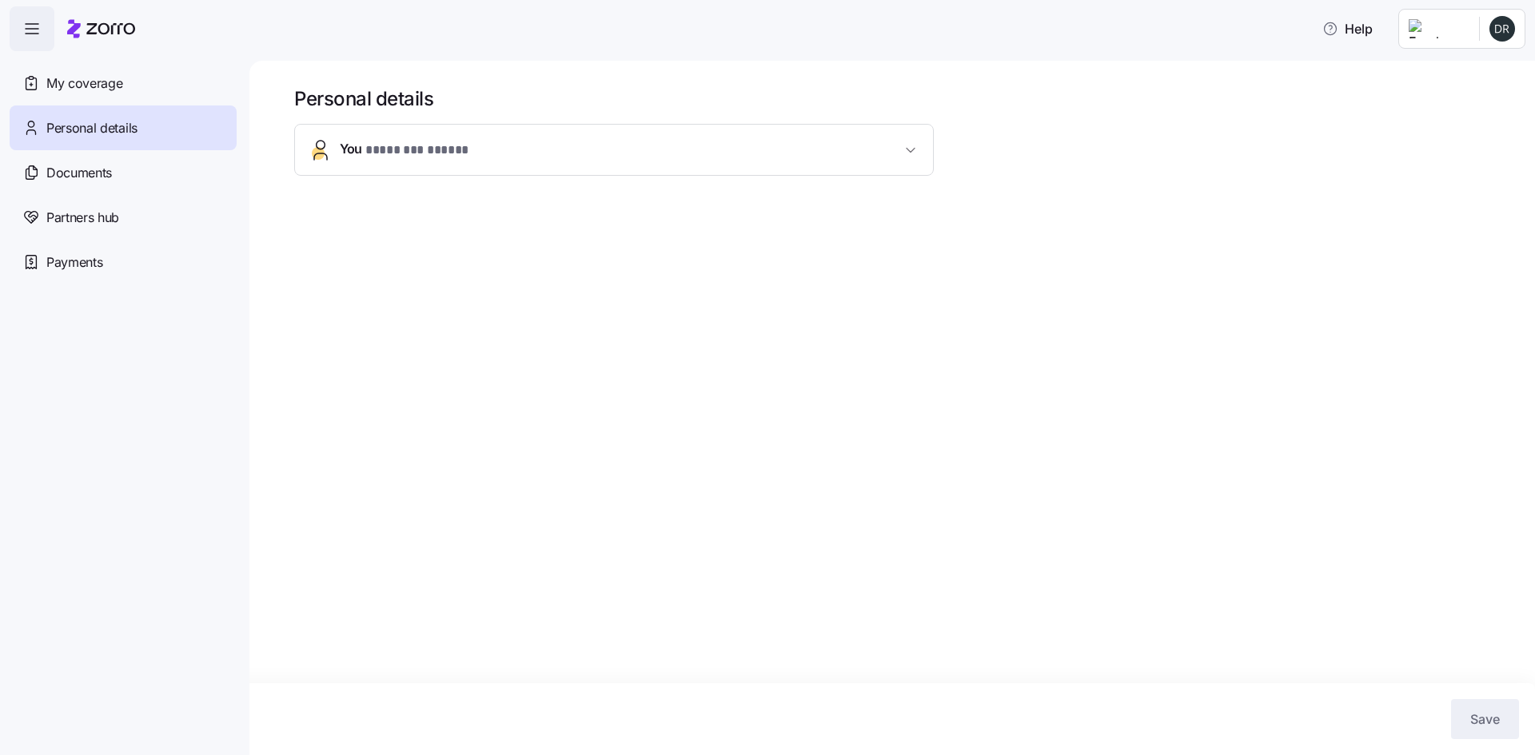
click at [909, 153] on icon "button" at bounding box center [910, 150] width 16 height 16
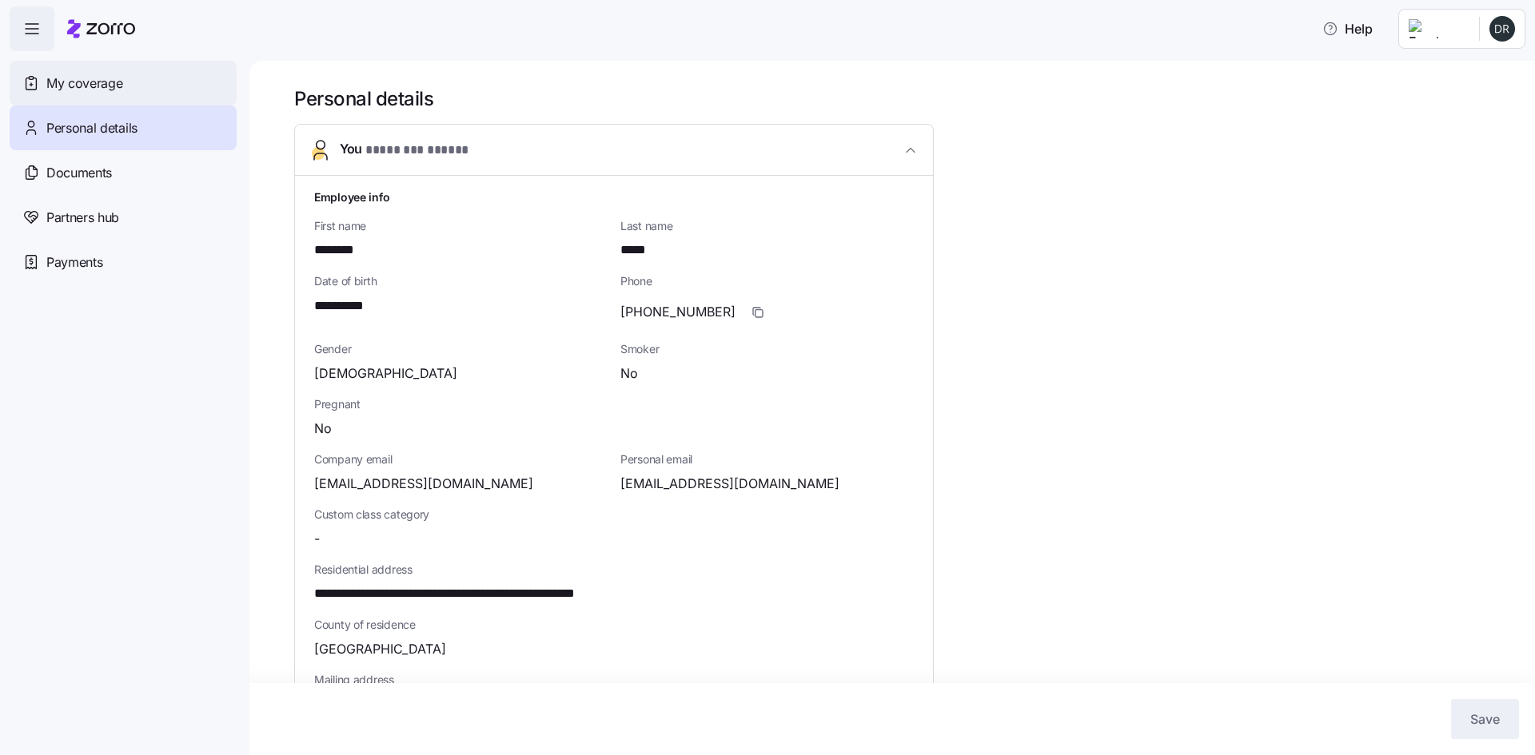
click at [145, 93] on div "My coverage" at bounding box center [123, 83] width 227 height 45
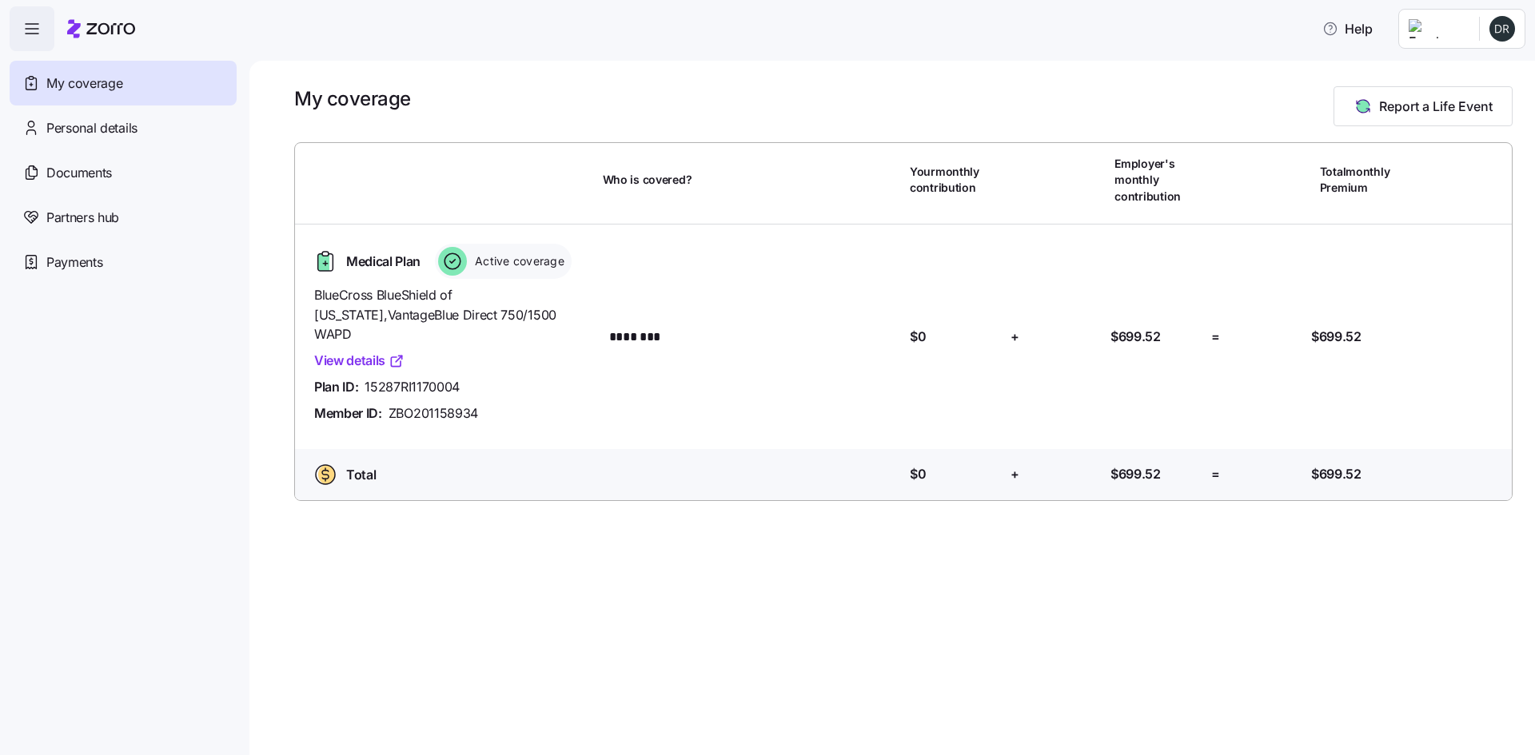
click at [364, 351] on link "View details" at bounding box center [359, 361] width 90 height 20
click at [86, 266] on span "Payments" at bounding box center [74, 263] width 56 height 20
